Goal: Communication & Community: Answer question/provide support

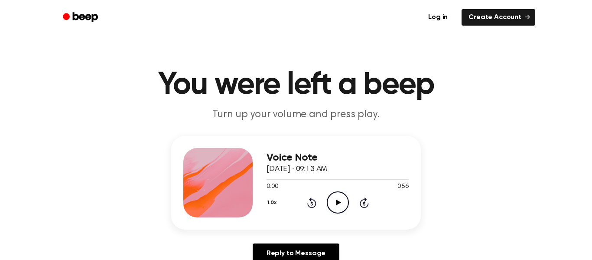
click at [330, 208] on icon "Play Audio" at bounding box center [338, 202] width 22 height 22
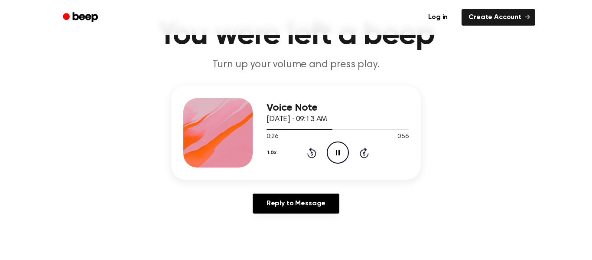
scroll to position [53, 0]
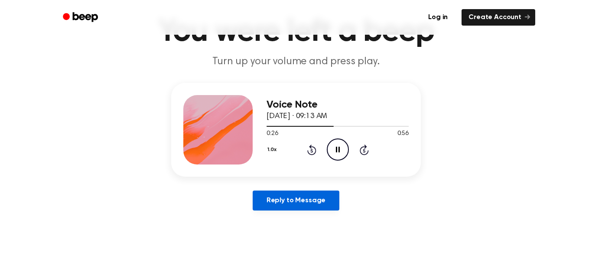
click at [324, 199] on link "Reply to Message" at bounding box center [296, 200] width 87 height 20
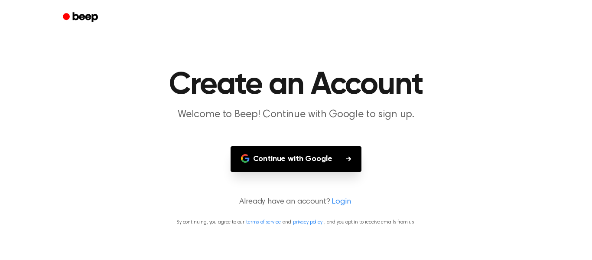
click at [72, 16] on icon "Beep" at bounding box center [81, 17] width 37 height 13
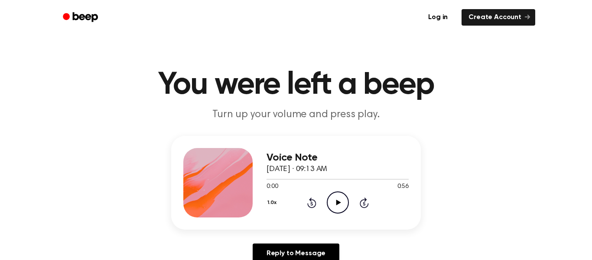
click at [333, 204] on icon "Play Audio" at bounding box center [338, 202] width 22 height 22
click at [333, 204] on icon "Pause Audio" at bounding box center [338, 202] width 22 height 22
click at [333, 204] on icon "Play Audio" at bounding box center [338, 202] width 22 height 22
click at [333, 204] on icon "Pause Audio" at bounding box center [338, 202] width 22 height 22
click at [333, 204] on icon "Play Audio" at bounding box center [338, 202] width 22 height 22
